Goal: Task Accomplishment & Management: Manage account settings

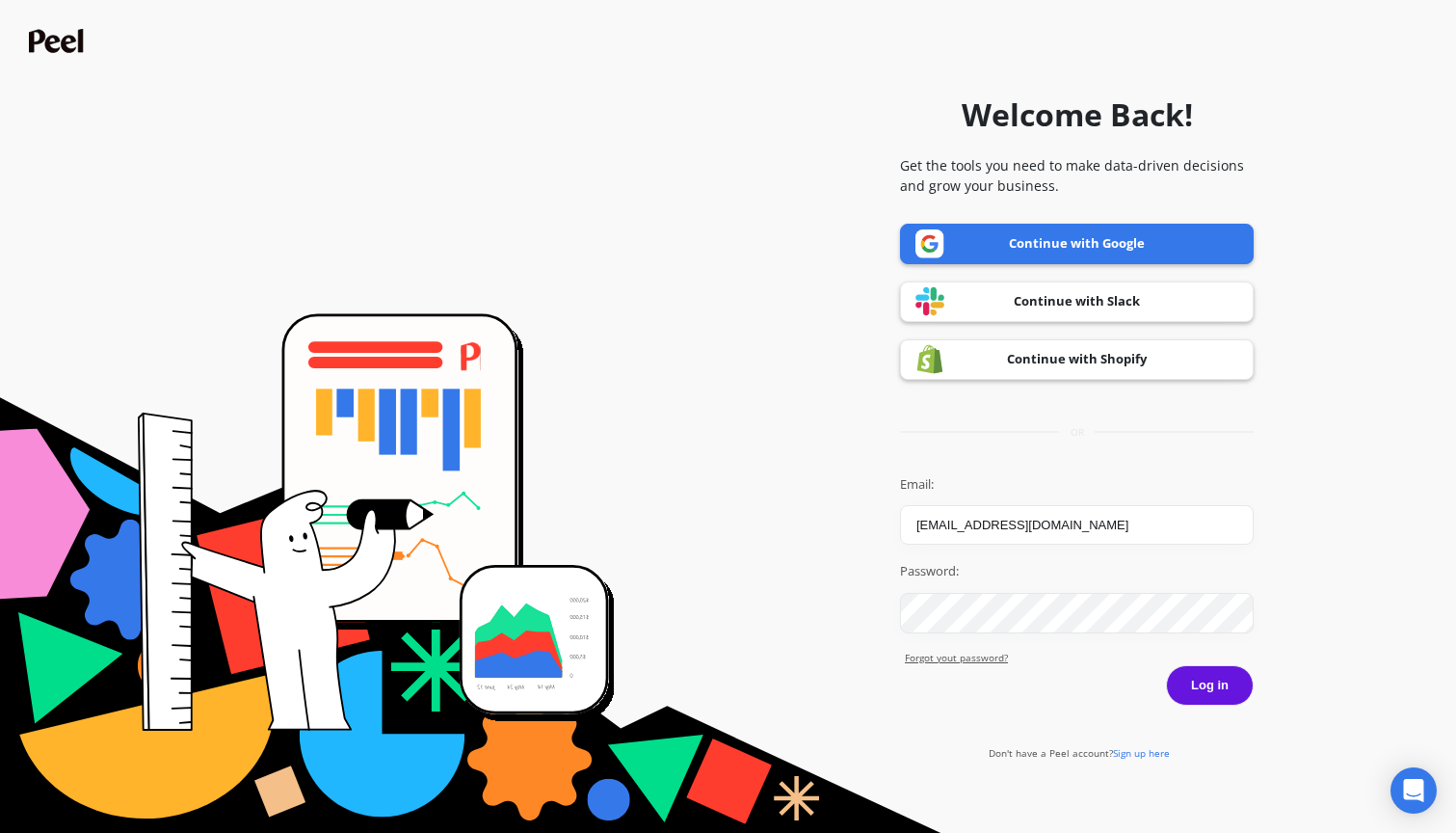
type input "[EMAIL_ADDRESS][DOMAIN_NAME]"
click at [1209, 684] on button "Log in" at bounding box center [1210, 685] width 87 height 41
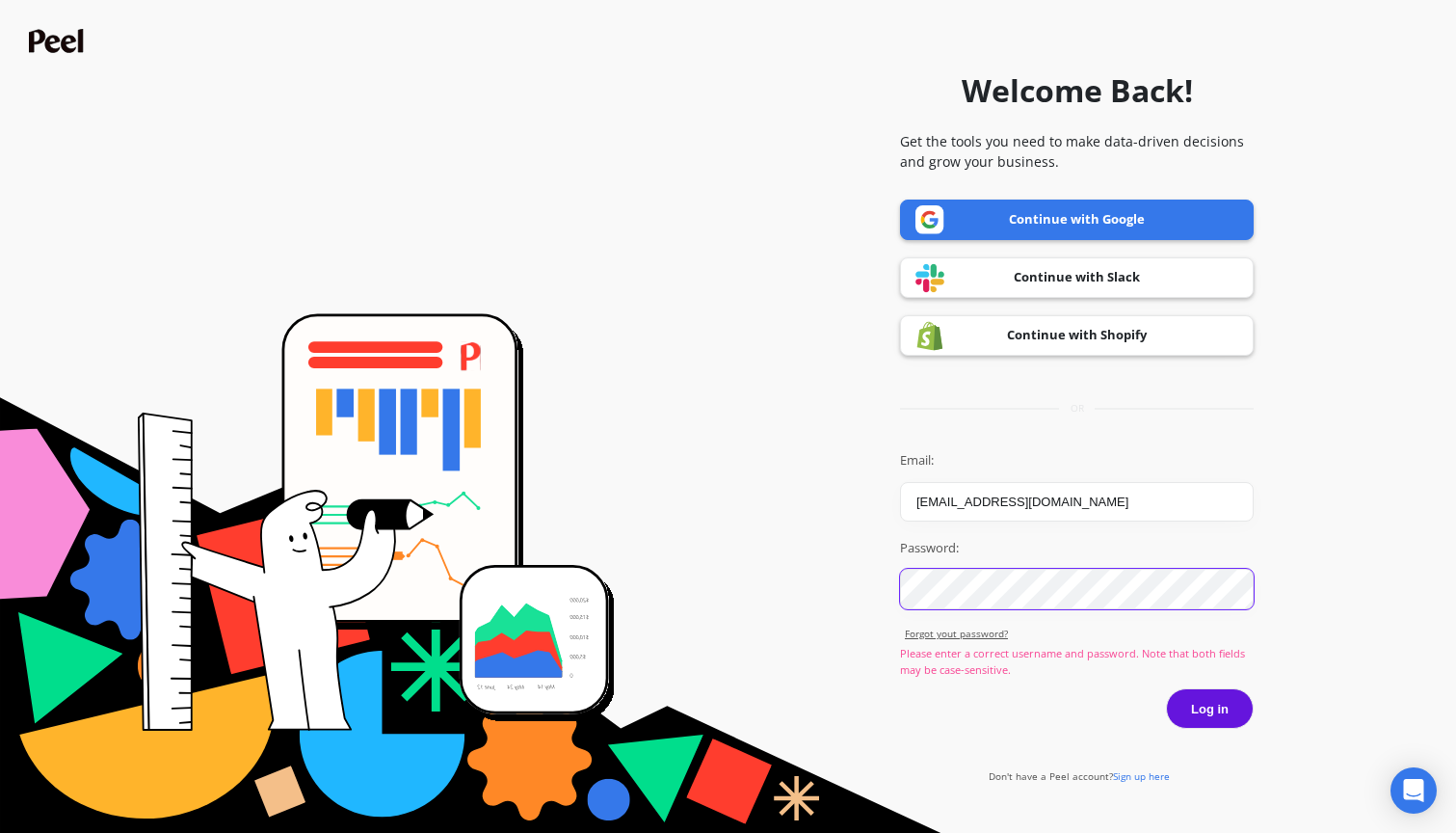
click at [1209, 708] on button "Log in" at bounding box center [1210, 709] width 87 height 41
